Goal: Find specific page/section: Find specific page/section

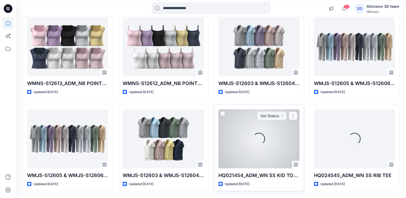
scroll to position [999, 0]
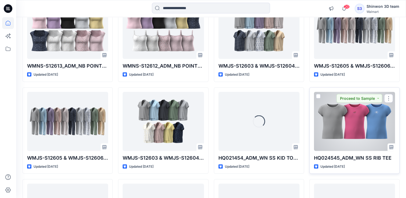
click at [367, 131] on div at bounding box center [354, 121] width 81 height 59
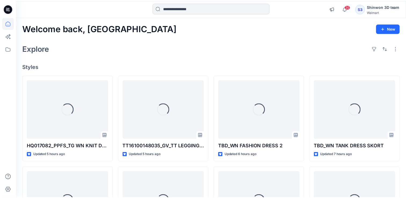
scroll to position [999, 0]
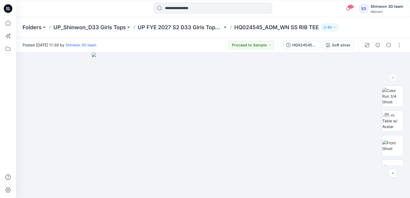
click at [99, 32] on div "Folders UP_Shinwon_D33 Girls Tops UP FYE 2027 S2 D33 Girls Tops Shinwon HQ02454…" at bounding box center [213, 27] width 394 height 20
click at [98, 26] on p "UP_Shinwon_D33 Girls Tops" at bounding box center [89, 28] width 72 height 8
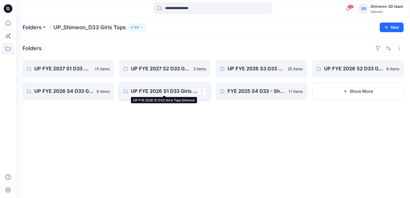
click at [156, 91] on p "UP FYE 2026 S1 D33 Girls Tops Shinwon" at bounding box center [164, 91] width 67 height 8
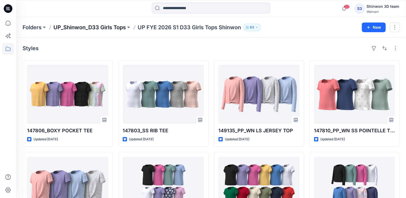
click at [69, 27] on p "UP_Shinwon_D33 Girls Tops" at bounding box center [89, 28] width 72 height 8
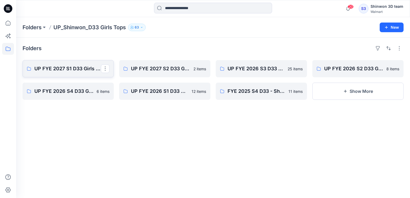
click at [74, 71] on p "UP FYE 2027 S1 D33 Girls Tops Shinwon" at bounding box center [67, 69] width 67 height 8
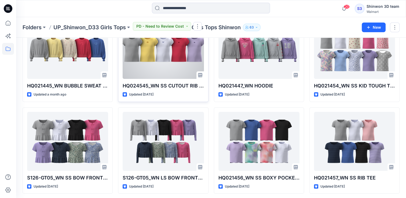
scroll to position [54, 0]
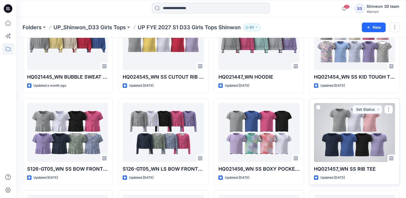
click at [343, 144] on div at bounding box center [354, 132] width 81 height 59
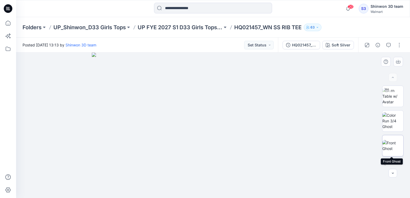
click at [397, 142] on img at bounding box center [392, 145] width 21 height 11
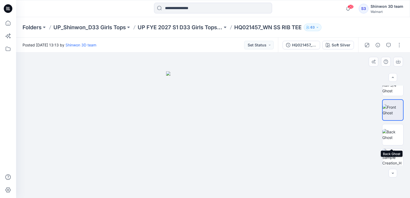
scroll to position [27, 0]
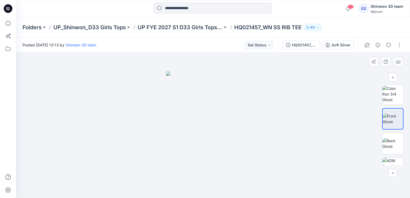
click at [221, 83] on img at bounding box center [213, 134] width 94 height 127
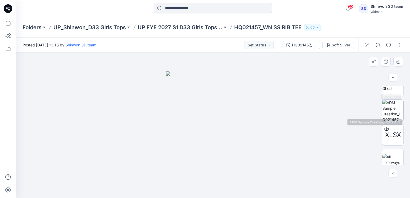
scroll to position [90, 0]
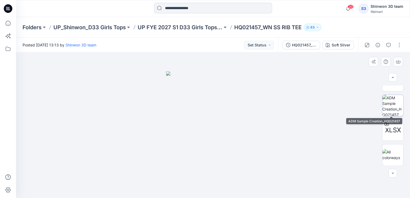
click at [391, 106] on img at bounding box center [392, 105] width 21 height 21
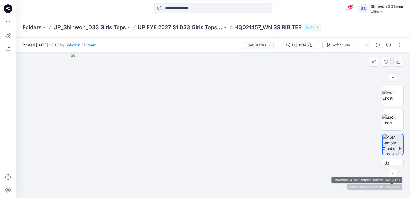
scroll to position [0, 0]
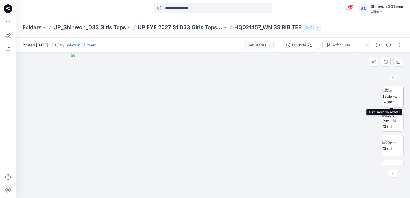
click at [391, 99] on img at bounding box center [392, 96] width 21 height 17
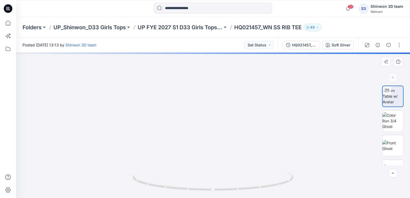
drag, startPoint x: 217, startPoint y: 82, endPoint x: 224, endPoint y: 115, distance: 33.8
drag, startPoint x: 228, startPoint y: 83, endPoint x: 216, endPoint y: 100, distance: 20.0
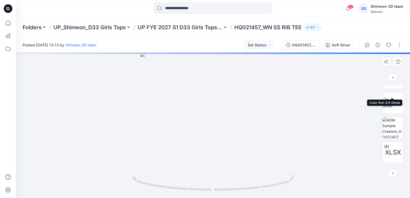
scroll to position [90, 0]
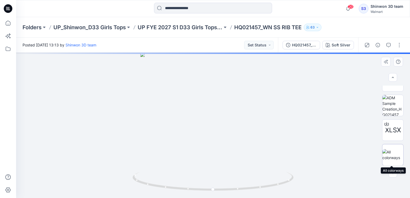
click at [396, 150] on img at bounding box center [392, 154] width 21 height 11
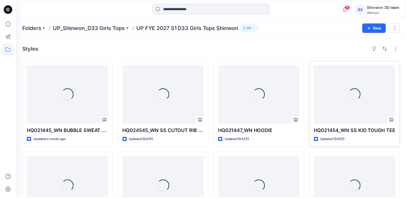
scroll to position [54, 0]
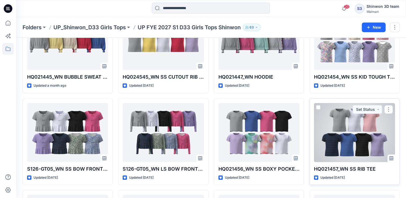
click at [341, 122] on div at bounding box center [354, 132] width 81 height 59
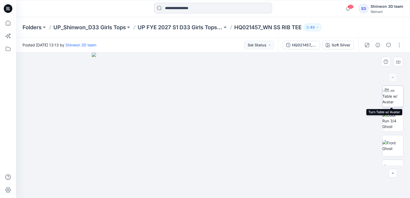
click at [394, 101] on img at bounding box center [392, 96] width 21 height 17
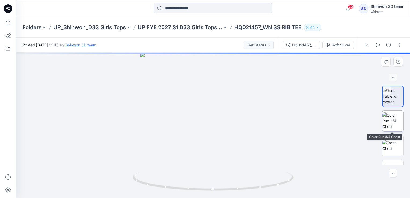
click at [397, 117] on img at bounding box center [392, 120] width 21 height 17
